Goal: Task Accomplishment & Management: Manage account settings

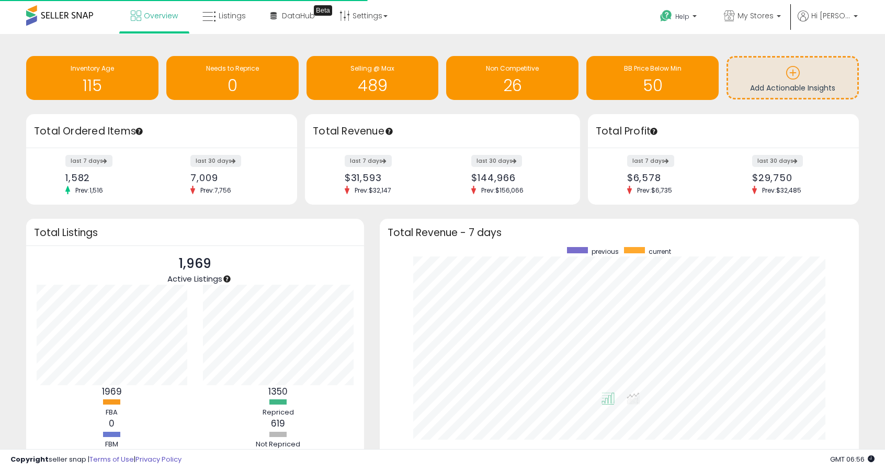
scroll to position [198, 458]
click at [762, 18] on span "My Stores" at bounding box center [756, 15] width 36 height 10
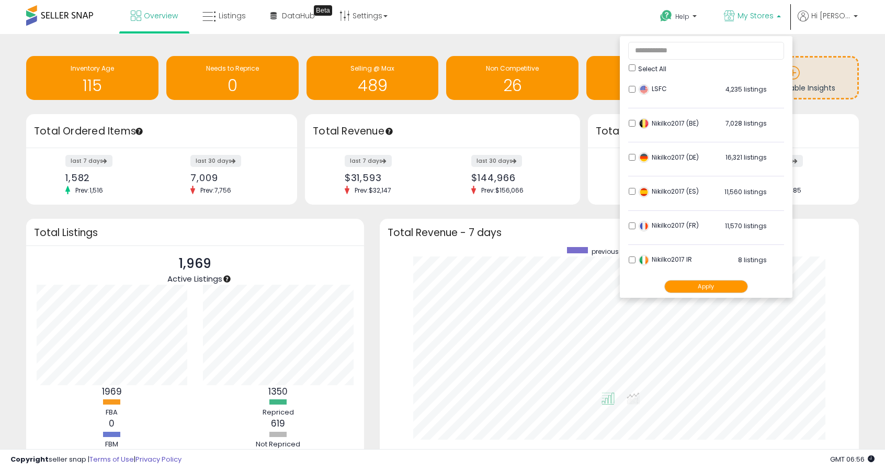
click at [638, 91] on li "LSFC 4,235 listings" at bounding box center [706, 92] width 156 height 32
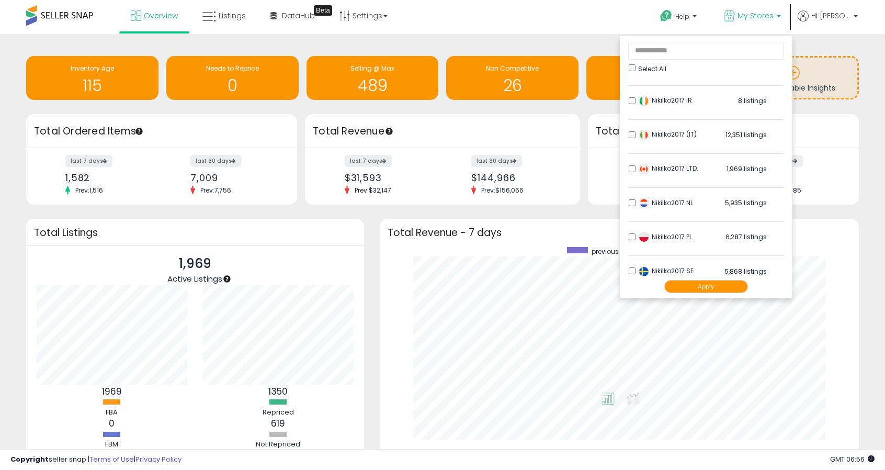
scroll to position [160, 0]
click at [701, 286] on button "Apply" at bounding box center [706, 286] width 84 height 13
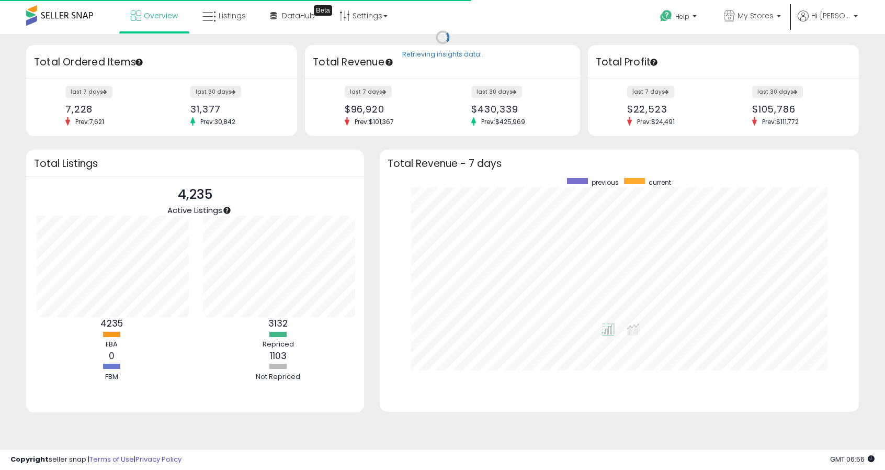
scroll to position [523029, 522769]
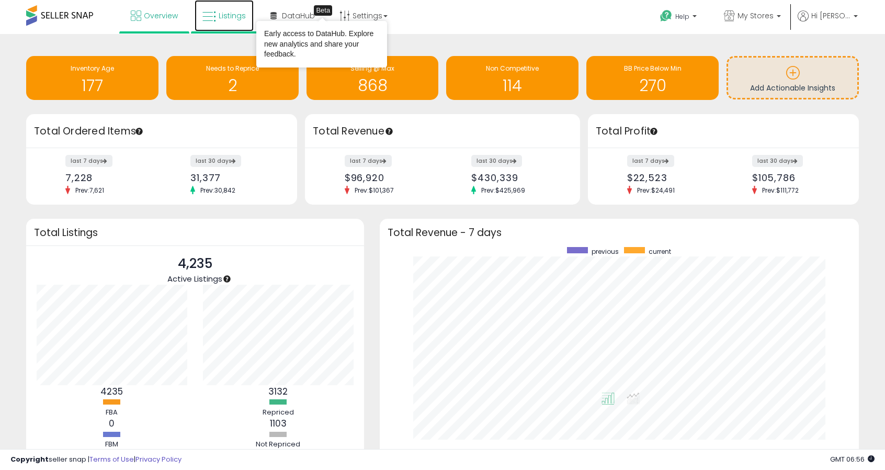
click at [231, 15] on span "Listings" at bounding box center [232, 15] width 27 height 10
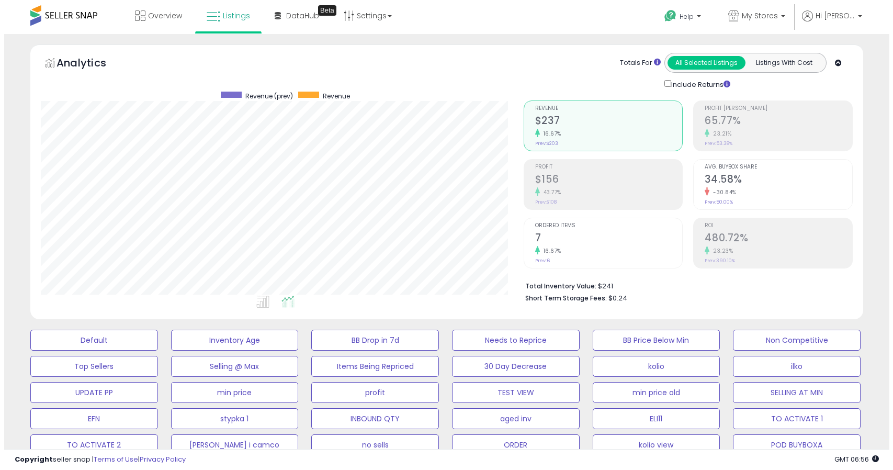
scroll to position [215, 483]
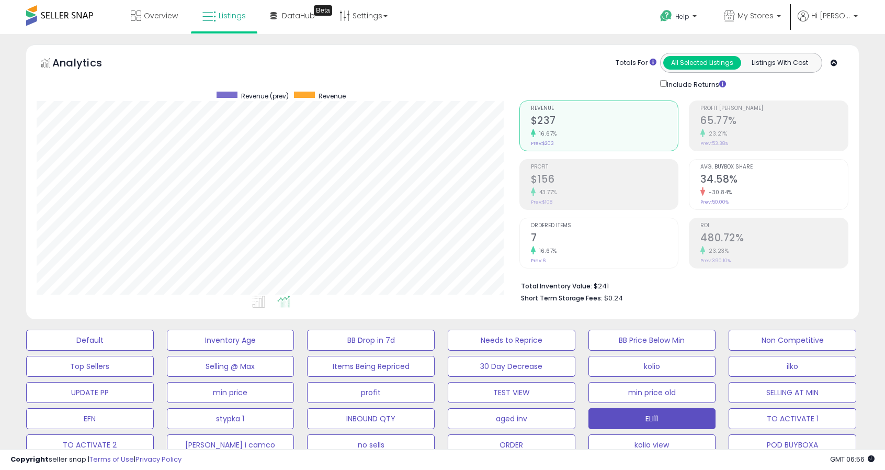
click at [154, 351] on button "ELI11" at bounding box center [90, 340] width 128 height 21
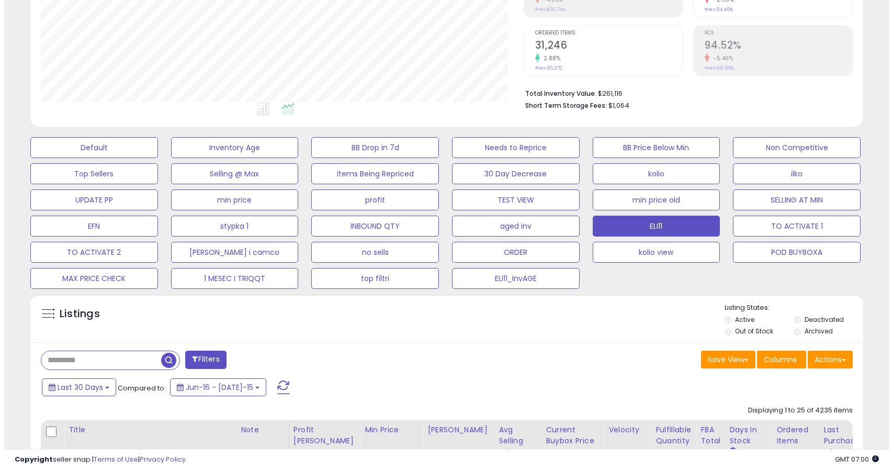
scroll to position [209, 0]
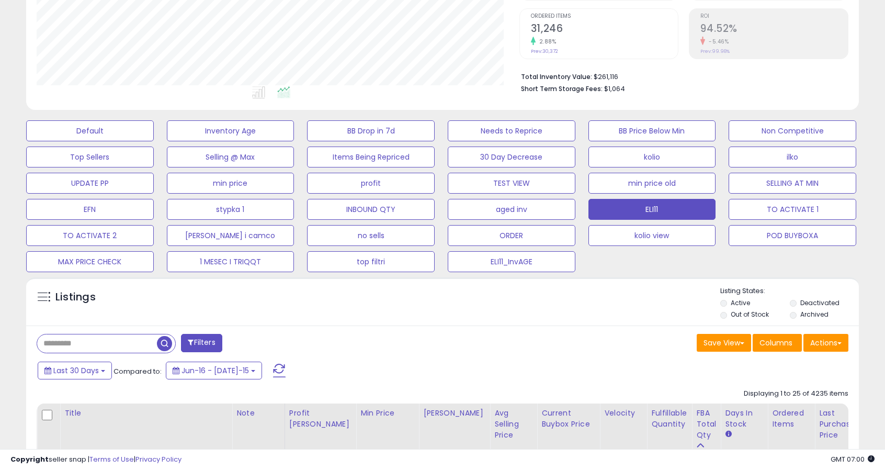
click at [83, 350] on input "text" at bounding box center [97, 343] width 120 height 18
paste input "**********"
type input "**********"
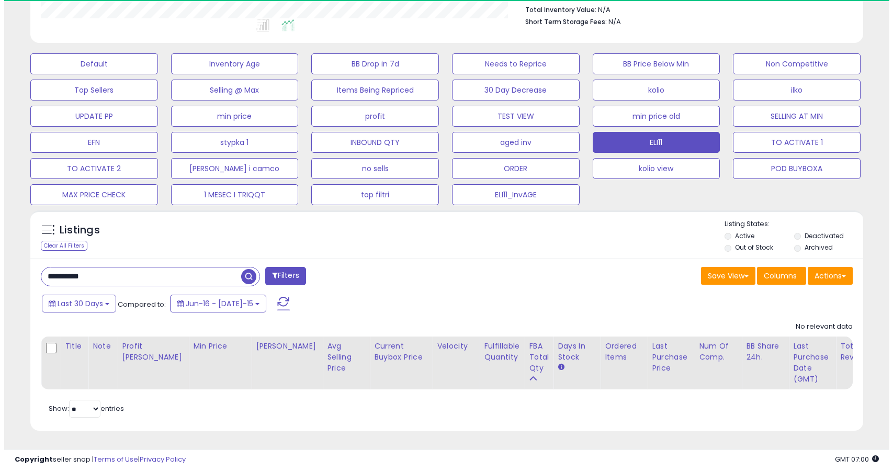
scroll to position [215, 483]
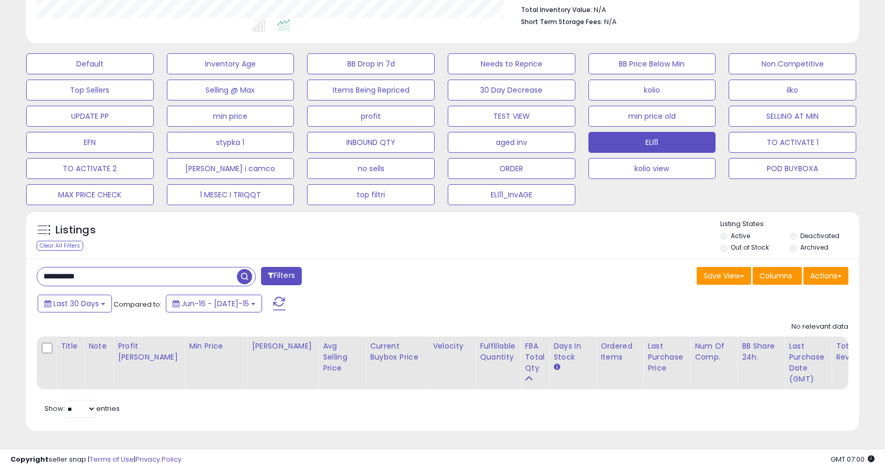
click at [802, 231] on label "Deactivated" at bounding box center [820, 235] width 39 height 9
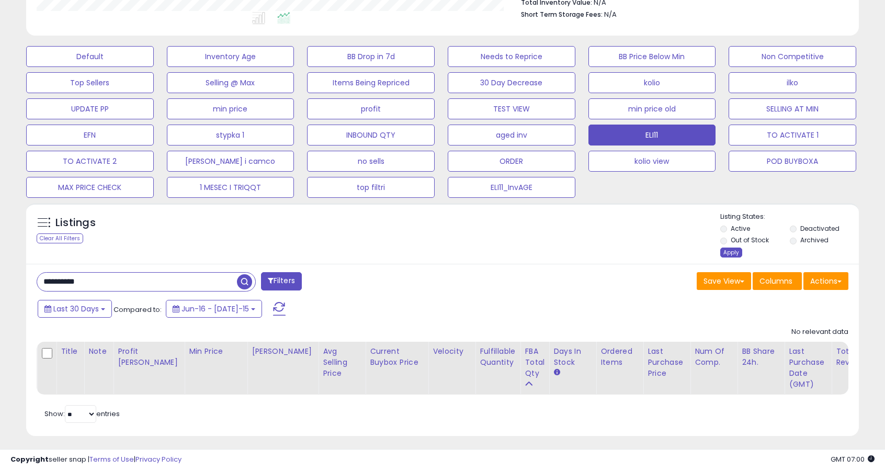
click at [731, 251] on div "Apply" at bounding box center [731, 252] width 22 height 10
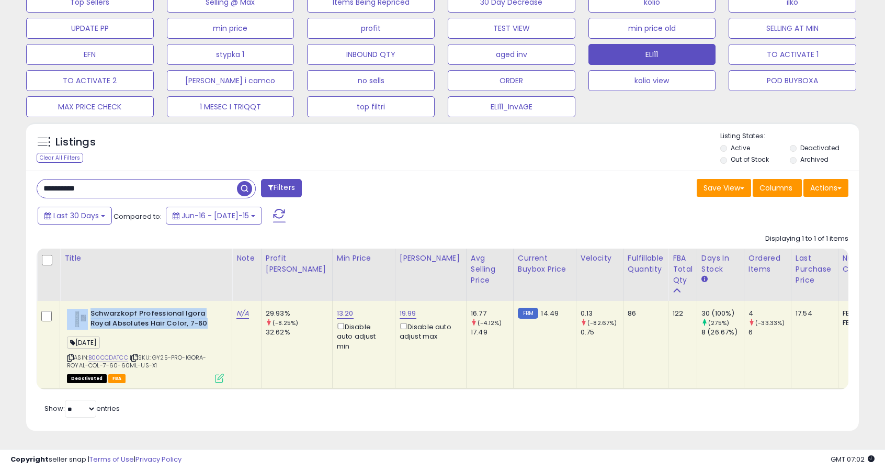
drag, startPoint x: 88, startPoint y: 303, endPoint x: 204, endPoint y: 312, distance: 116.5
click at [204, 312] on div "Schwarzkopf Professional Igora Royal Absolutes Hair Color, 7-60" at bounding box center [145, 320] width 157 height 22
copy div "Schwarzkopf Professional Igora Royal Absolutes Hair Color, 7-60"
